Goal: Information Seeking & Learning: Learn about a topic

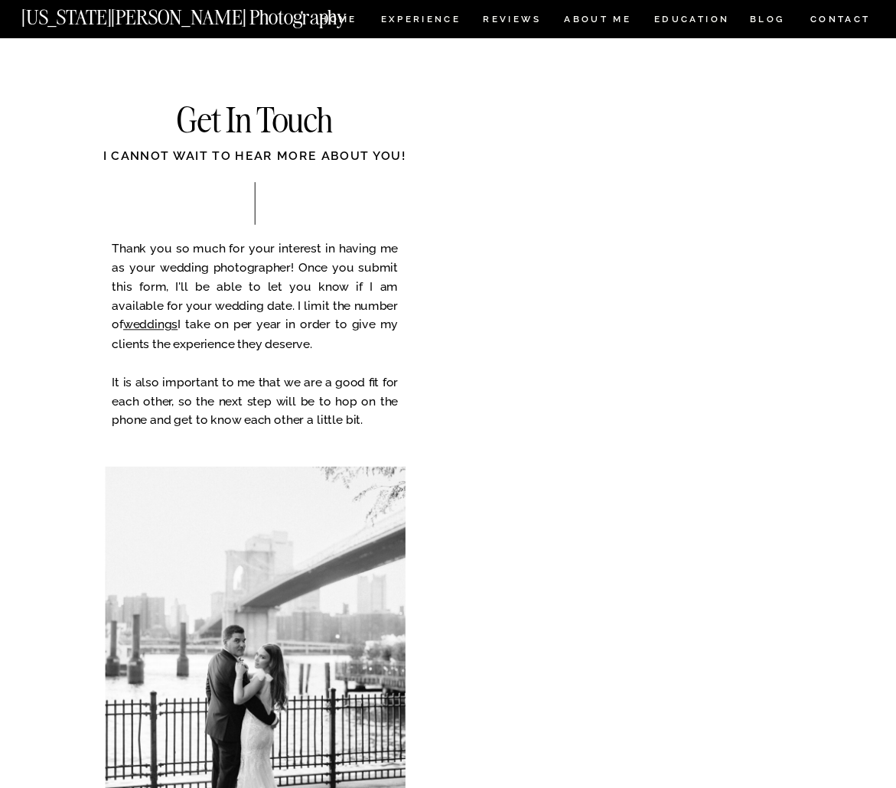
scroll to position [8841, 0]
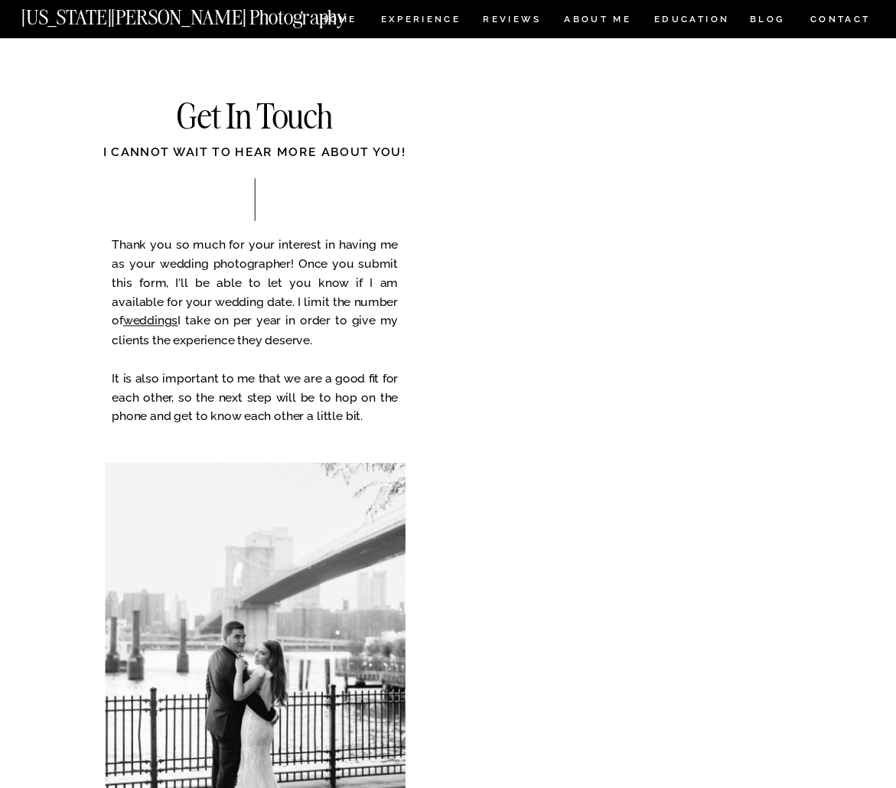
click at [252, 291] on p "Thank you so much for your interest in having me as your wedding photographer! …" at bounding box center [255, 341] width 286 height 212
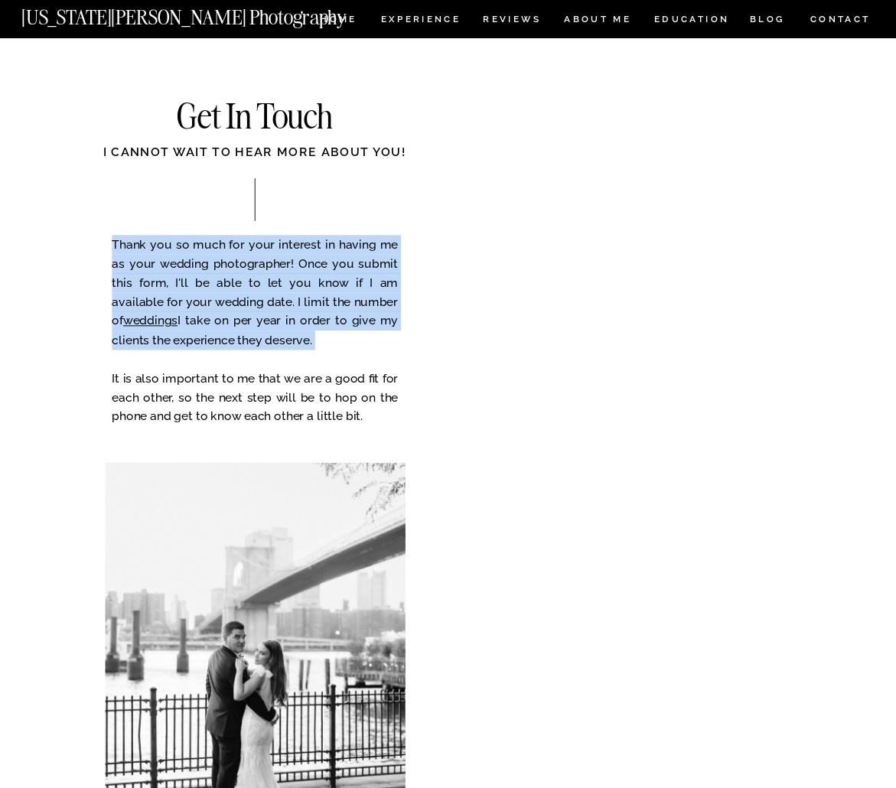
click at [215, 390] on p "Thank you so much for your interest in having me as your wedding photographer! …" at bounding box center [255, 341] width 286 height 212
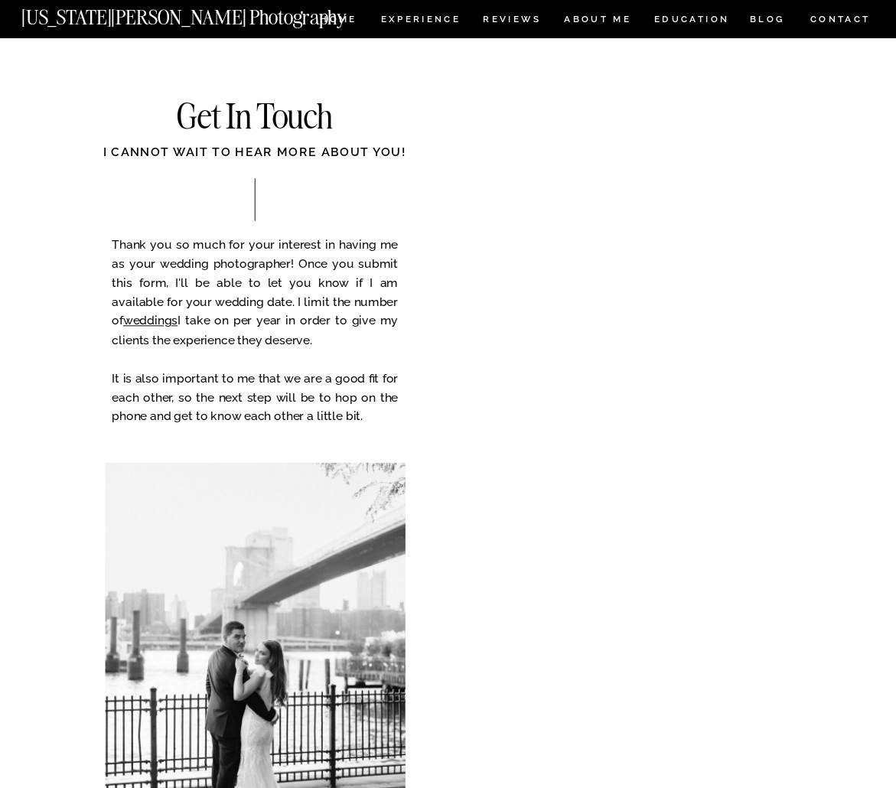
click at [215, 390] on p "Thank you so much for your interest in having me as your wedding photographer! …" at bounding box center [255, 341] width 286 height 212
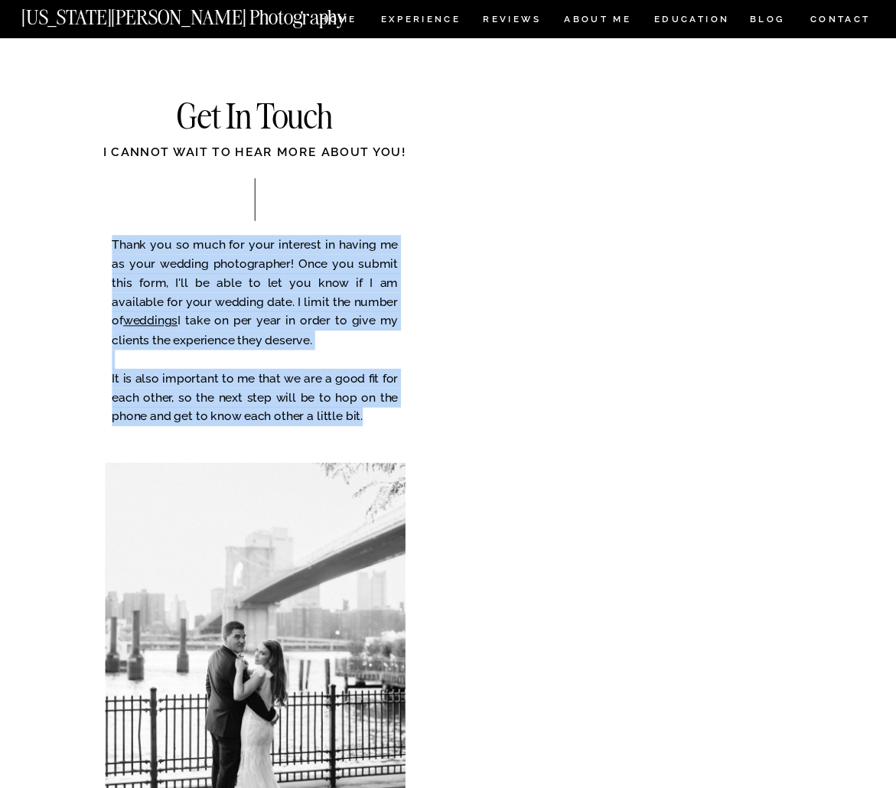
drag, startPoint x: 215, startPoint y: 390, endPoint x: 244, endPoint y: 314, distance: 81.1
click at [244, 314] on p "Thank you so much for your interest in having me as your wedding photographer! …" at bounding box center [255, 341] width 286 height 212
click at [171, 394] on p "Thank you so much for your interest in having me as your wedding photographer! …" at bounding box center [255, 341] width 286 height 212
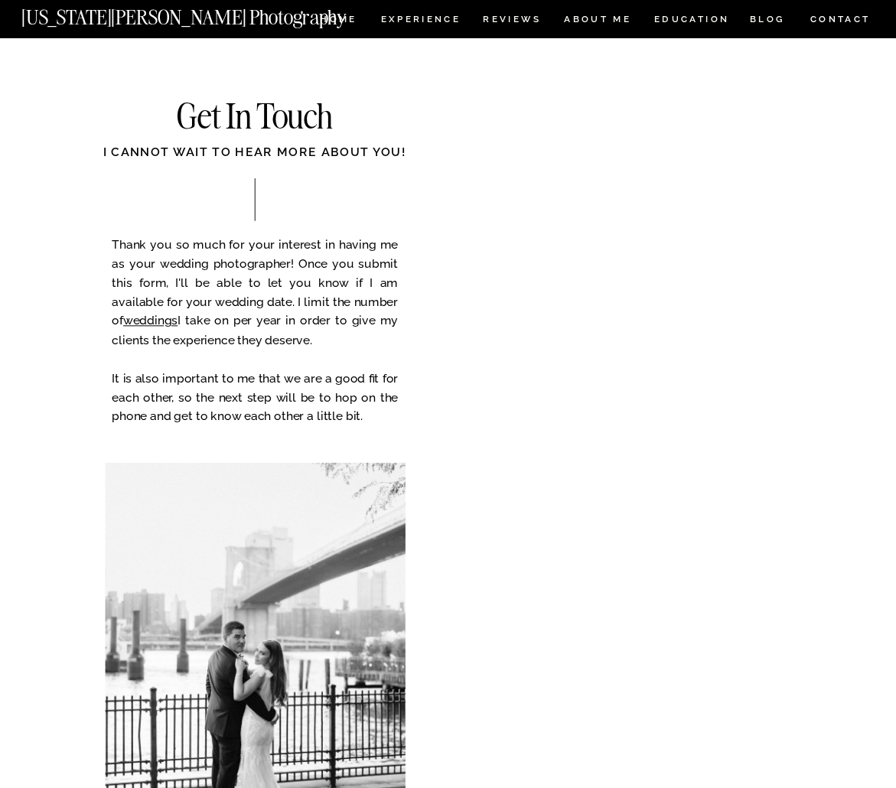
click at [171, 394] on p "Thank you so much for your interest in having me as your wedding photographer! …" at bounding box center [255, 341] width 286 height 212
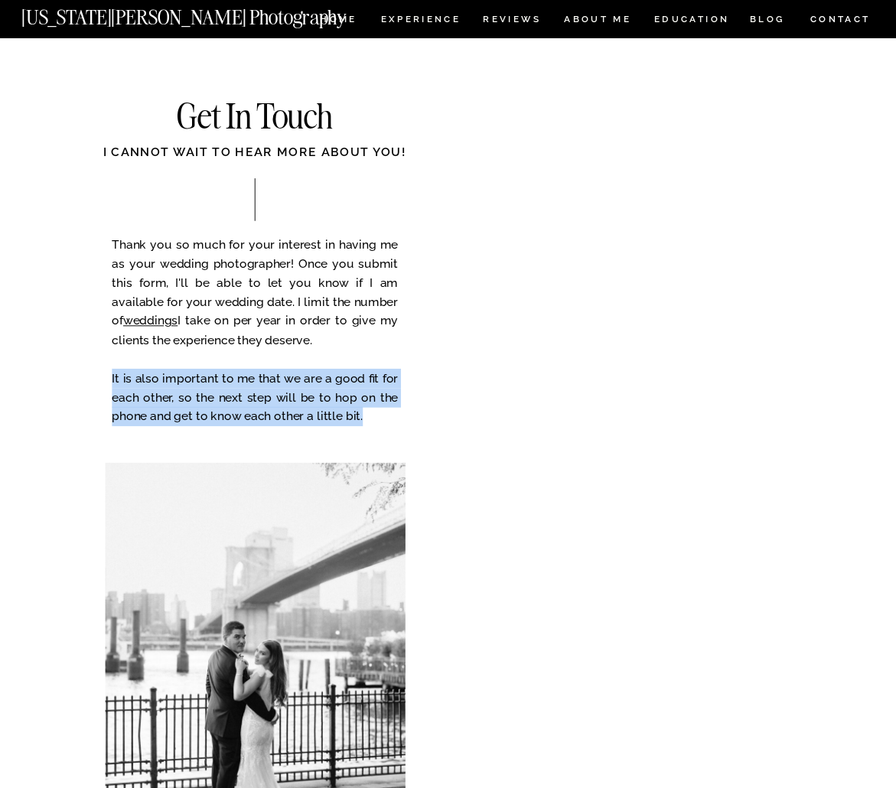
drag, startPoint x: 171, startPoint y: 394, endPoint x: 198, endPoint y: 391, distance: 26.9
click at [198, 391] on p "Thank you so much for your interest in having me as your wedding photographer! …" at bounding box center [255, 341] width 286 height 212
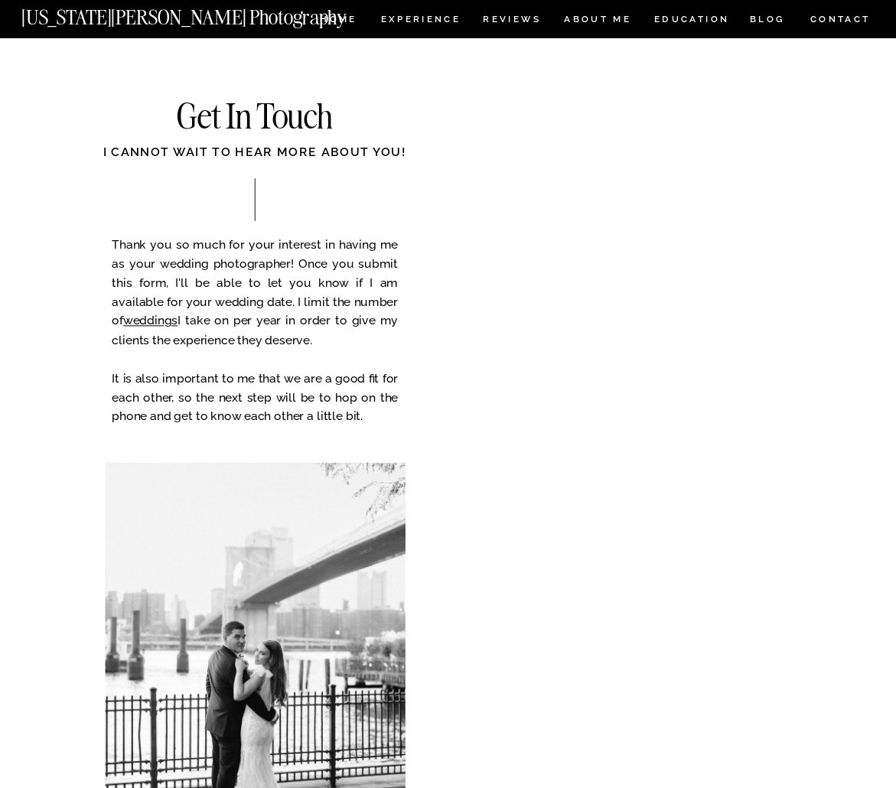
click at [198, 391] on p "Thank you so much for your interest in having me as your wedding photographer! …" at bounding box center [255, 341] width 286 height 212
